Goal: Find specific page/section: Find specific page/section

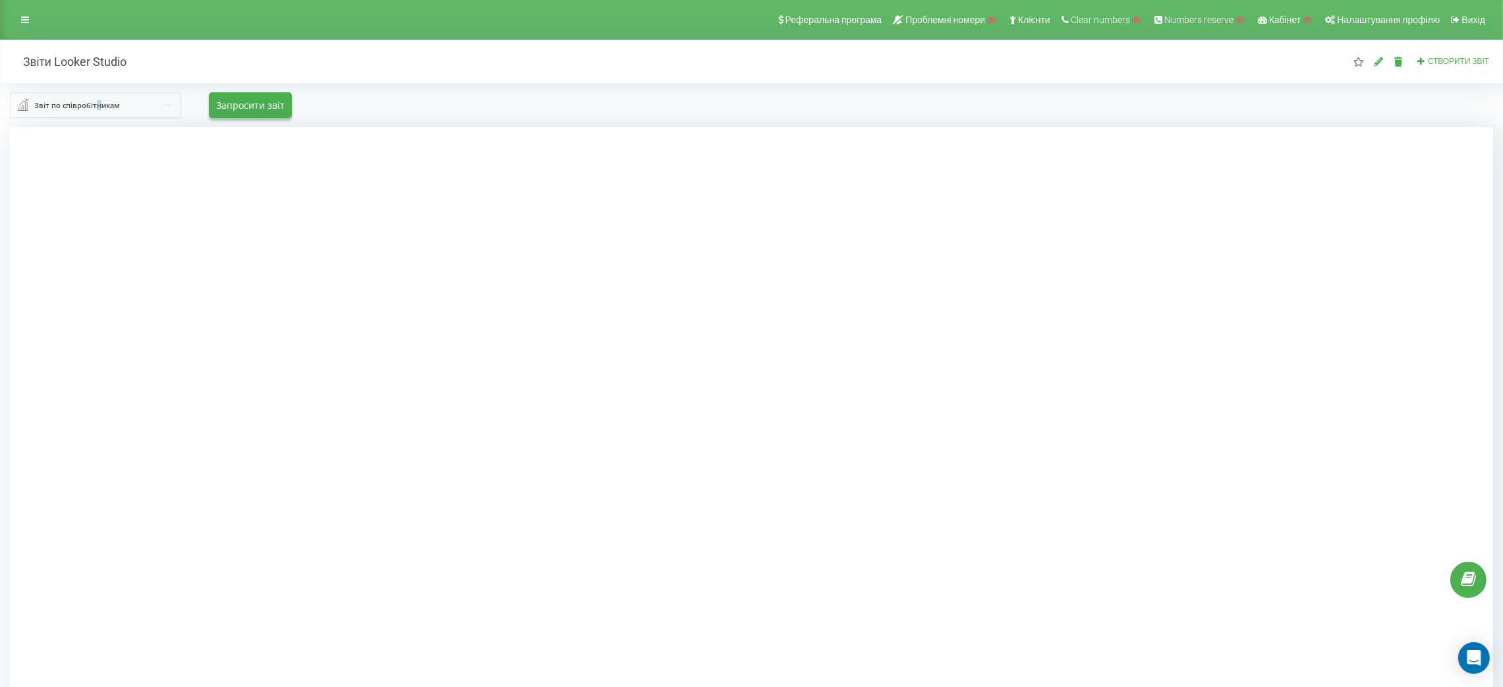
click at [100, 105] on div "Звіт по співробітникам" at bounding box center [77, 105] width 86 height 14
click at [72, 285] on div "Звіт по сайтам (пул)" at bounding box center [138, 299] width 256 height 28
click at [1382, 63] on icon at bounding box center [1378, 61] width 11 height 9
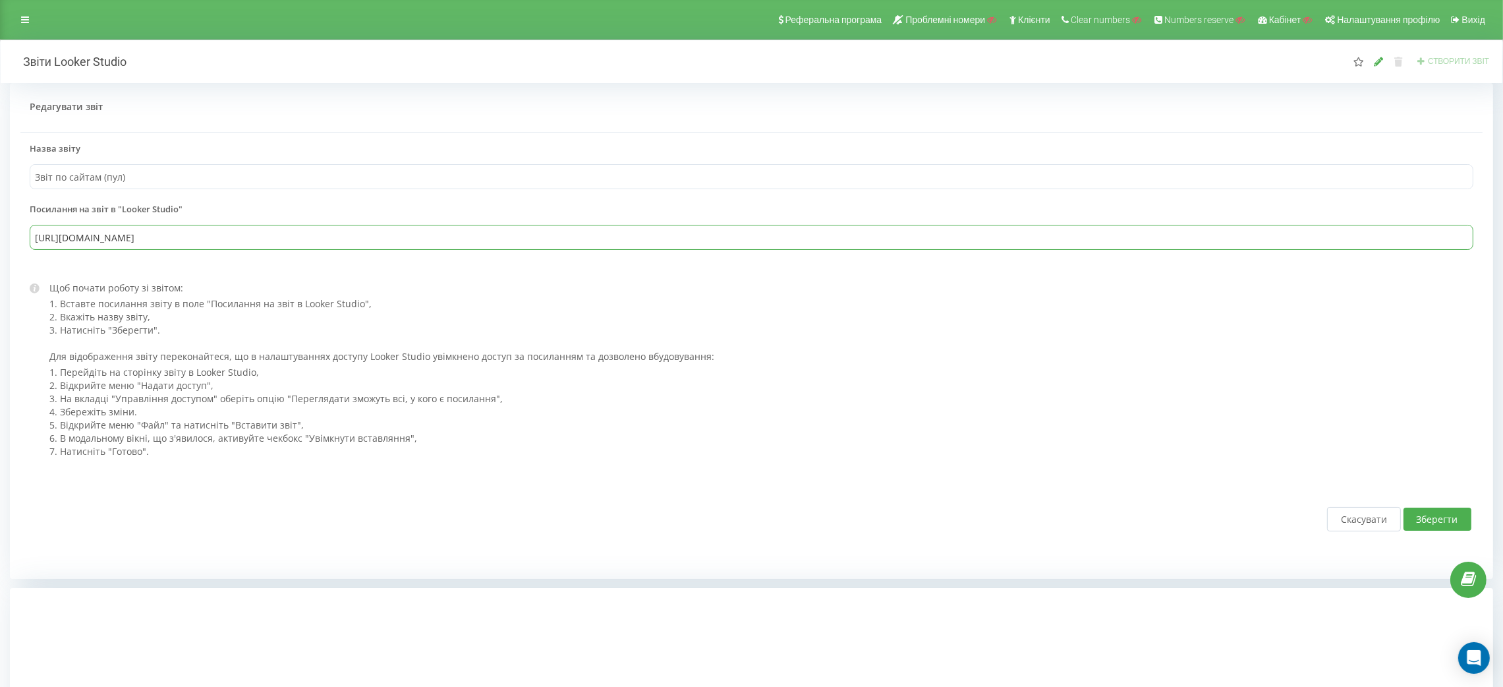
drag, startPoint x: 610, startPoint y: 240, endPoint x: 27, endPoint y: 247, distance: 582.6
click at [27, 247] on div "Назва звіту Звіт по сайтам (пул) Посилання на звіт в "Looker Studio" https://da…" at bounding box center [751, 202] width 1462 height 121
drag, startPoint x: 25, startPoint y: 247, endPoint x: 612, endPoint y: 315, distance: 590.4
click at [612, 315] on div "Щоб почати роботу зі звітом: 1. Вставте посилання звіту в поле "Посилання на зв…" at bounding box center [494, 308] width 890 height 55
drag, startPoint x: 600, startPoint y: 244, endPoint x: 19, endPoint y: 250, distance: 580.6
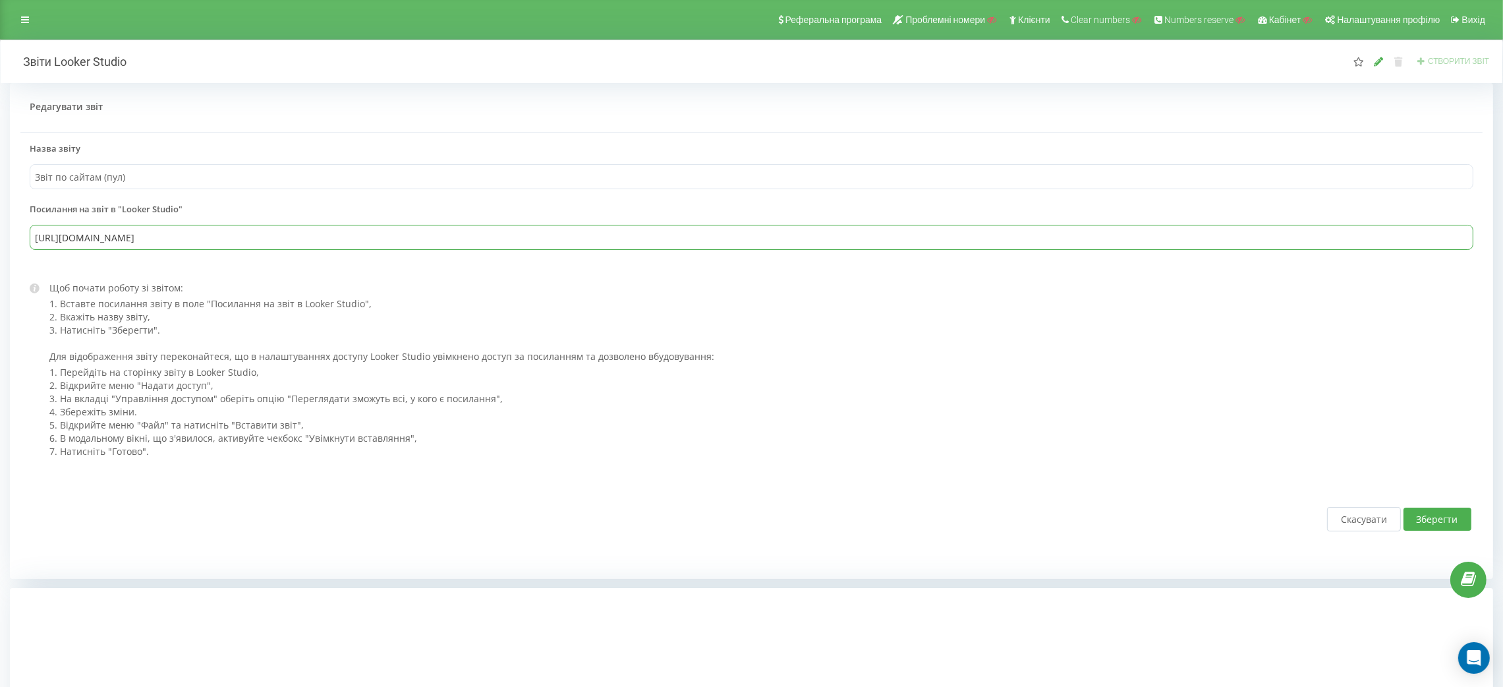
click at [20, 250] on div "Назва звіту Звіт по сайтам (пул) Посилання на звіт в "Looker Studio" https://da…" at bounding box center [751, 202] width 1462 height 121
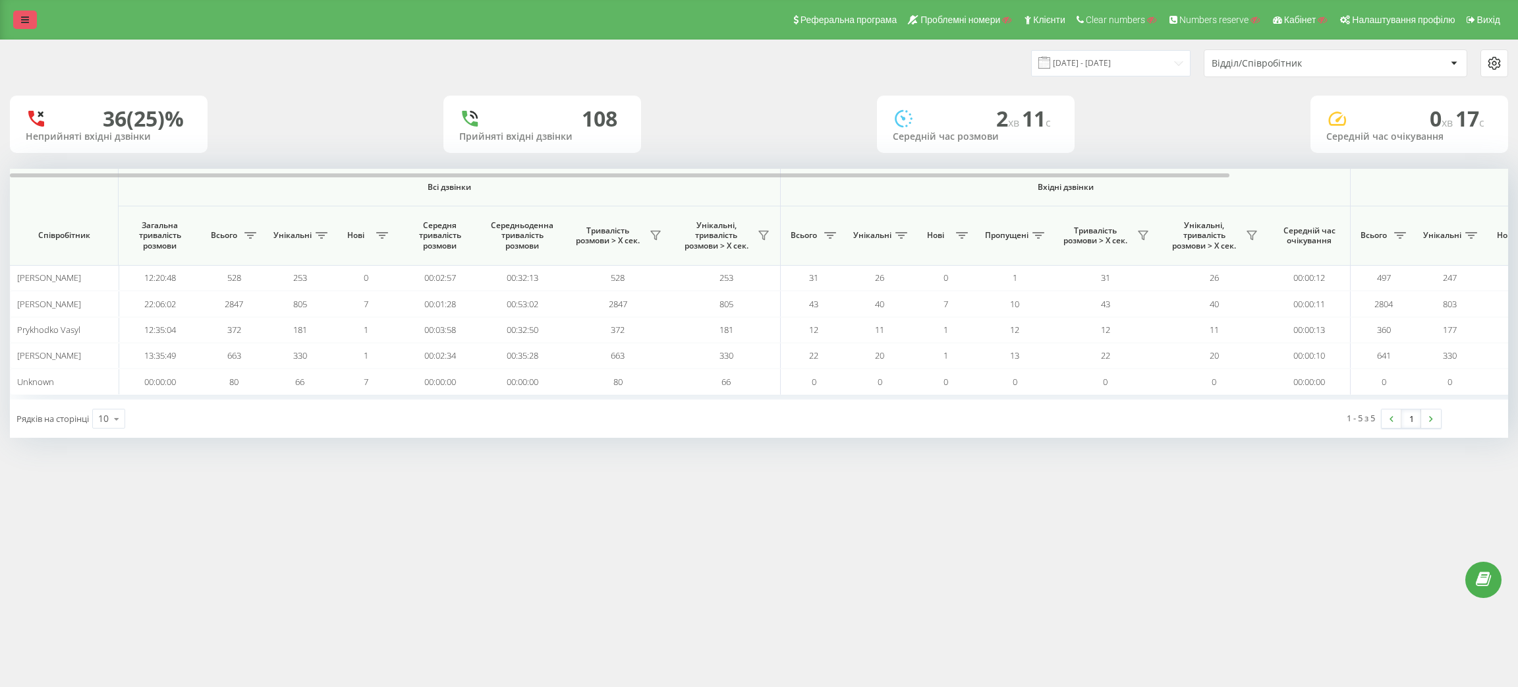
click at [30, 20] on link at bounding box center [25, 20] width 24 height 18
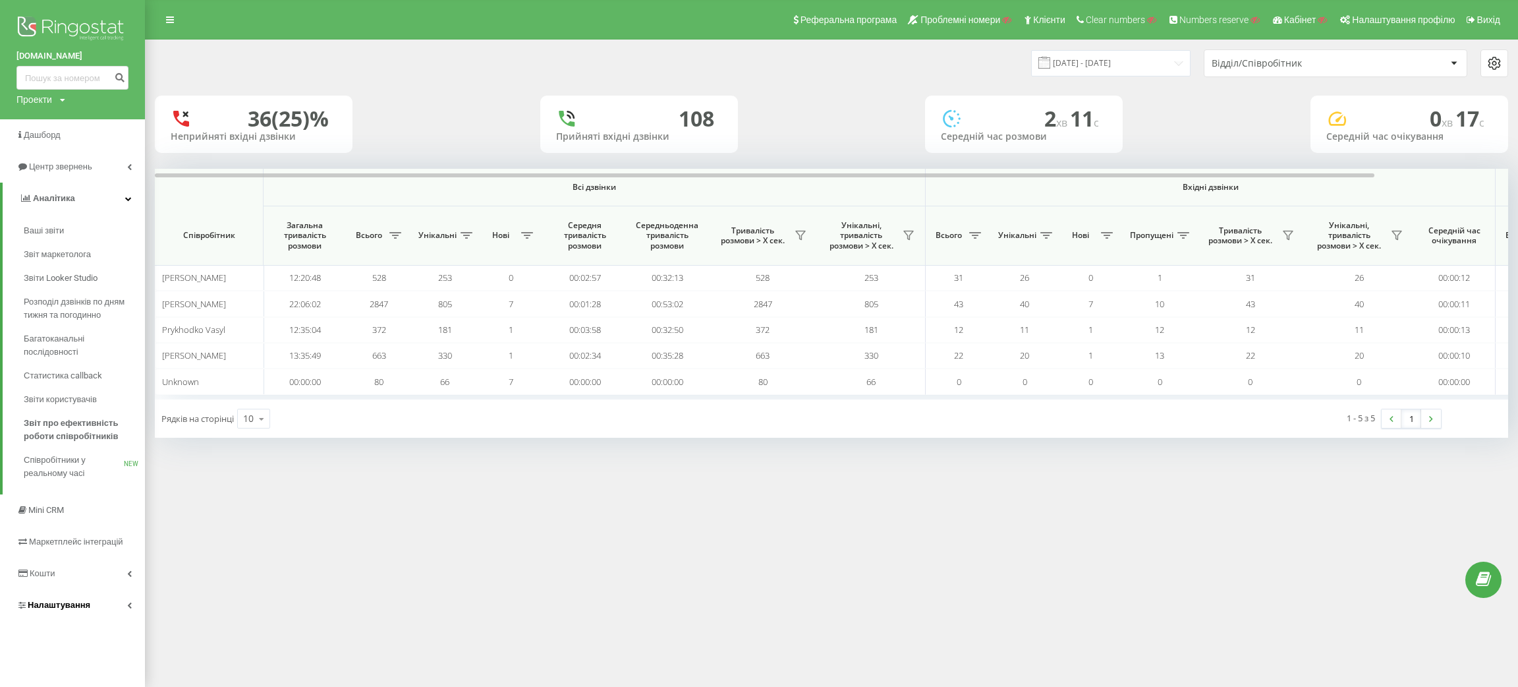
click at [72, 600] on span "Налаштування" at bounding box center [59, 605] width 63 height 10
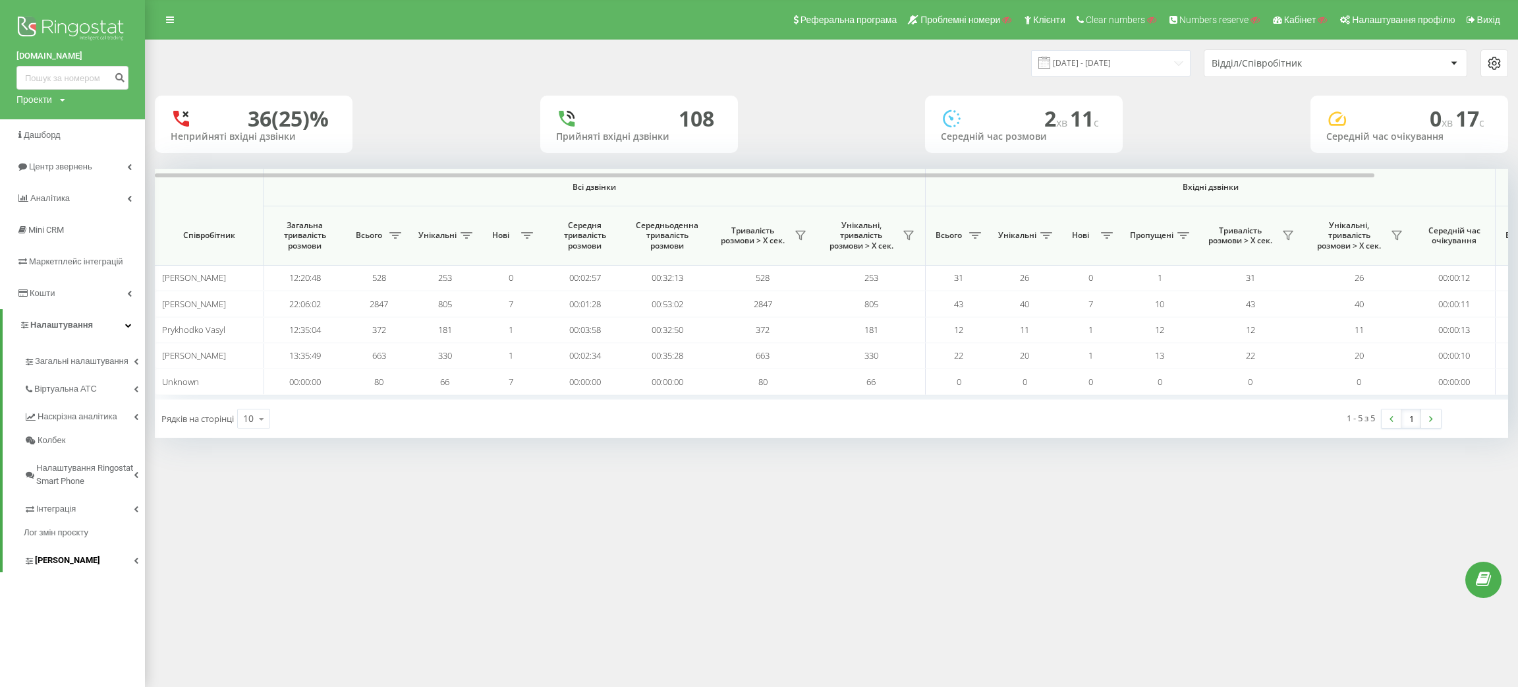
click at [65, 565] on span "[PERSON_NAME]" at bounding box center [67, 560] width 65 height 13
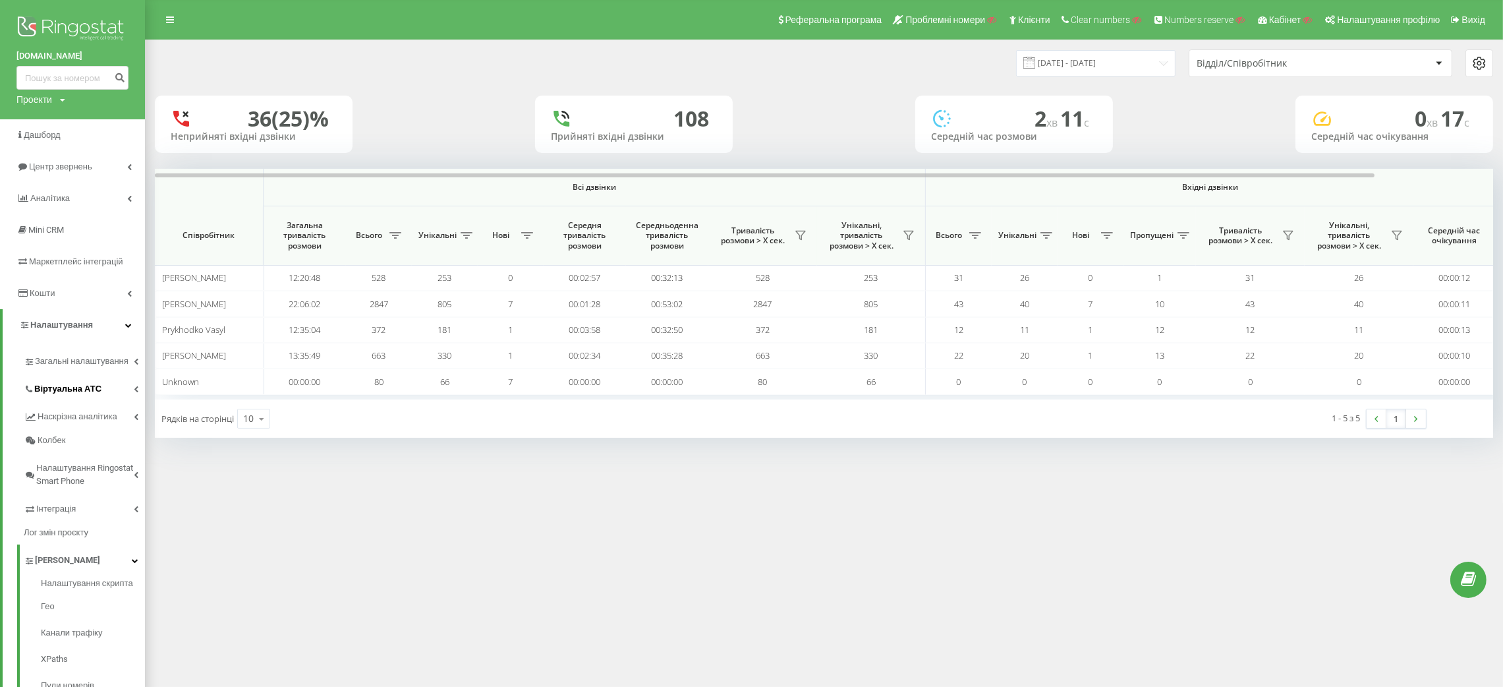
click at [72, 391] on span "Віртуальна АТС" at bounding box center [67, 388] width 67 height 13
click at [71, 460] on span "Підключення номерів" at bounding box center [87, 461] width 92 height 13
